Goal: Check status: Check status

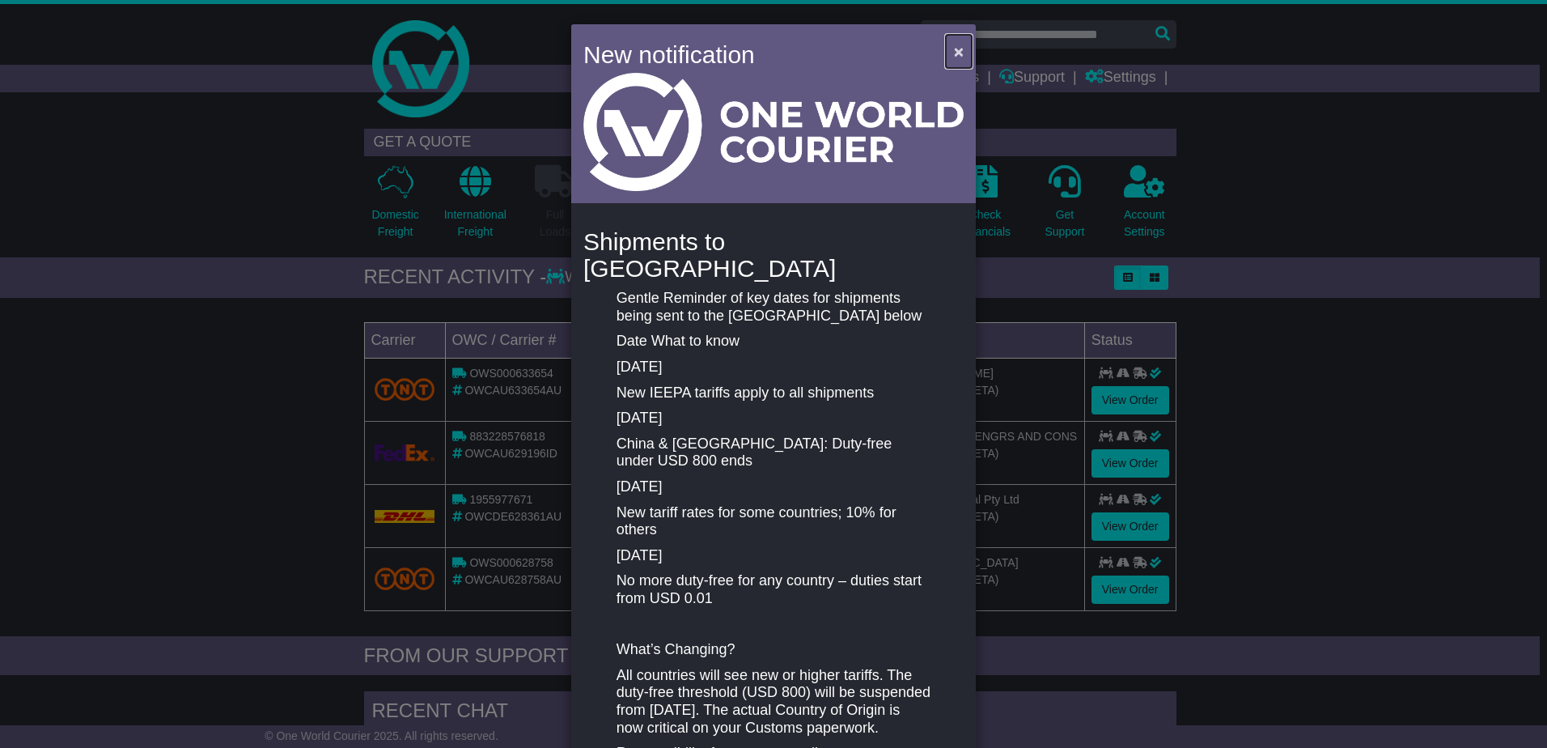
click at [955, 51] on span "×" at bounding box center [959, 51] width 10 height 19
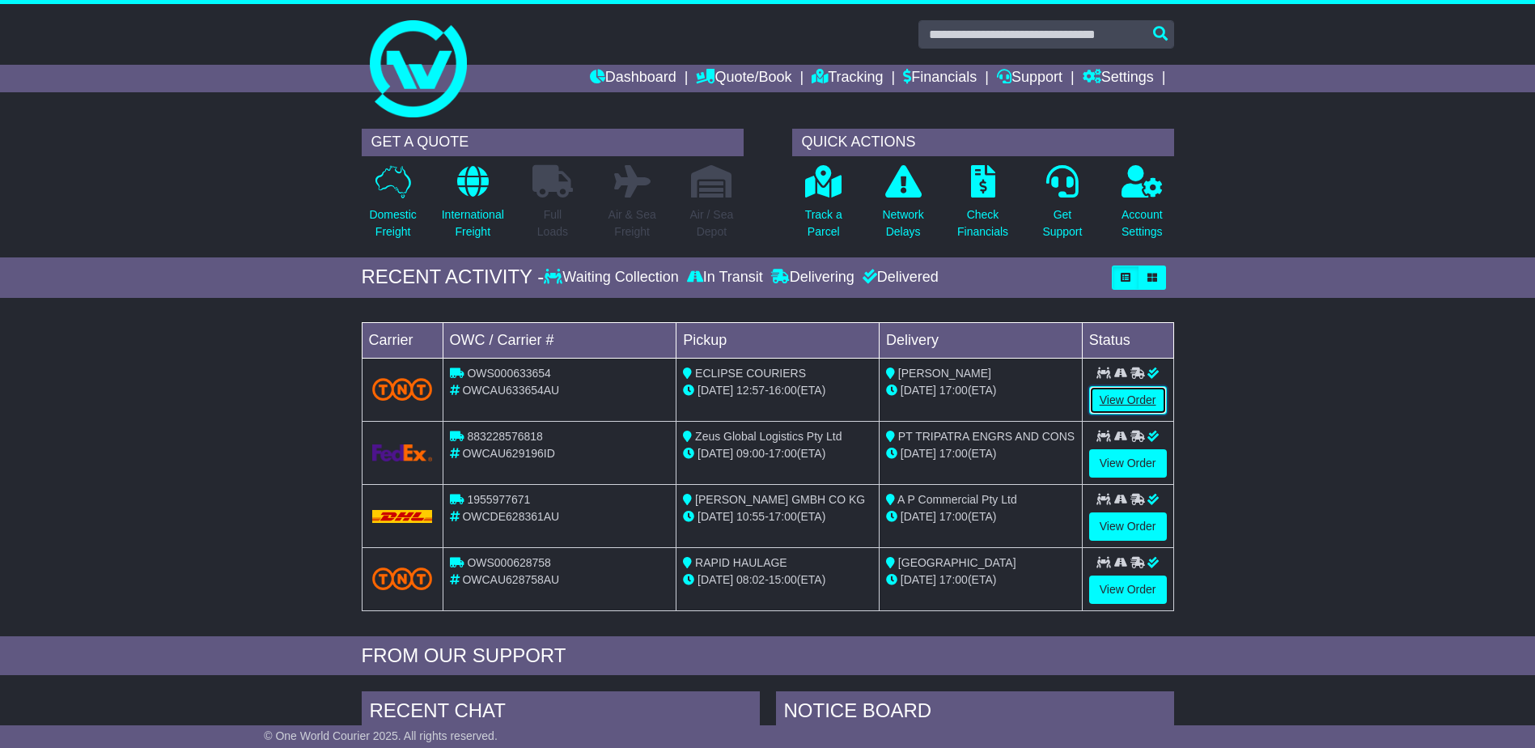
click at [1116, 399] on link "View Order" at bounding box center [1128, 400] width 78 height 28
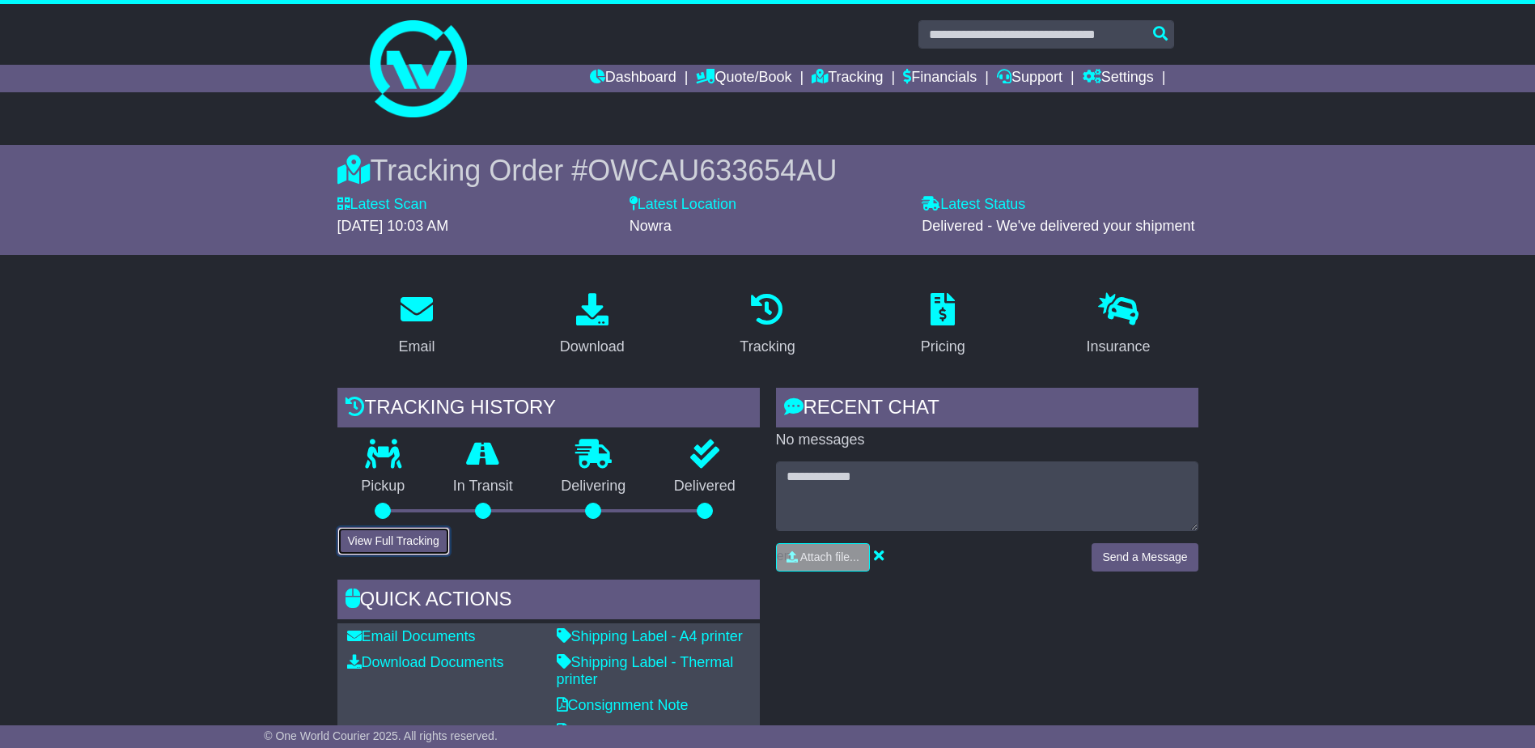
click at [371, 544] on button "View Full Tracking" at bounding box center [393, 541] width 112 height 28
